Goal: Purchase product/service

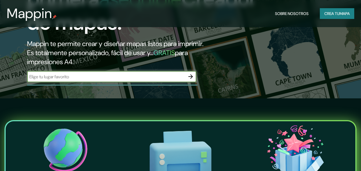
scroll to position [71, 0]
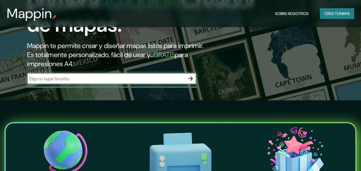
click at [177, 82] on input "text" at bounding box center [106, 78] width 158 height 6
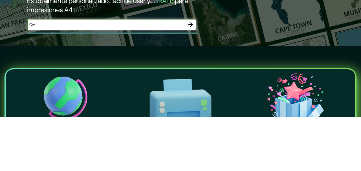
type input "Q"
type input "[GEOGRAPHIC_DATA] [GEOGRAPHIC_DATA]"
click at [195, 84] on button "button" at bounding box center [190, 78] width 11 height 11
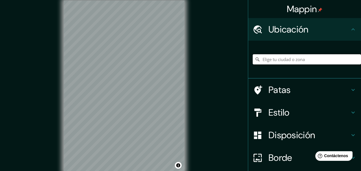
click at [280, 56] on input "Elige tu ciudad o zona" at bounding box center [307, 59] width 108 height 10
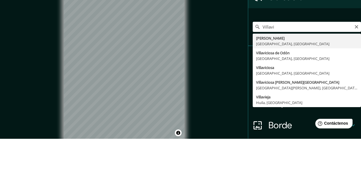
type input "[PERSON_NAME], [GEOGRAPHIC_DATA], [GEOGRAPHIC_DATA]"
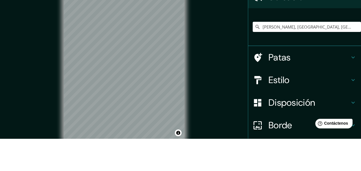
click at [230, 75] on div "Mappin Ubicación [PERSON_NAME], [GEOGRAPHIC_DATA], [GEOGRAPHIC_DATA] Patas Esti…" at bounding box center [180, 90] width 361 height 181
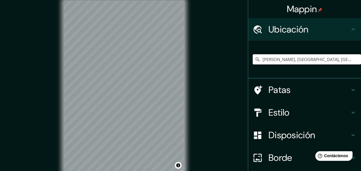
click at [307, 114] on h4 "Estilo" at bounding box center [308, 112] width 81 height 11
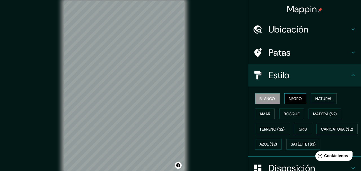
click at [300, 98] on font "Negro" at bounding box center [295, 98] width 13 height 5
